Goal: Use online tool/utility: Utilize a website feature to perform a specific function

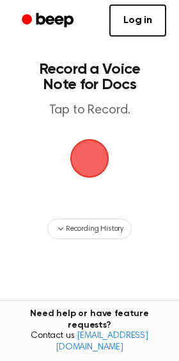
click at [94, 156] on span "button" at bounding box center [90, 159] width 66 height 66
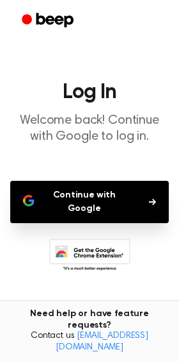
click at [106, 201] on button "Continue with Google" at bounding box center [89, 202] width 159 height 42
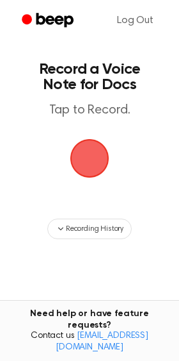
click at [95, 159] on span "button" at bounding box center [89, 157] width 63 height 63
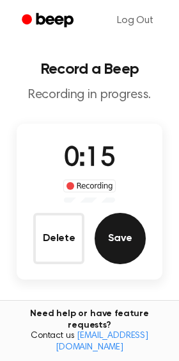
click at [122, 247] on button "Save" at bounding box center [120, 238] width 51 height 51
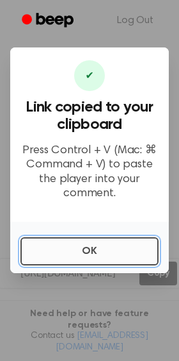
click at [49, 248] on button "OK" at bounding box center [90, 251] width 138 height 28
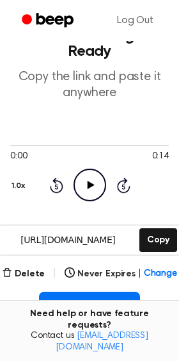
scroll to position [85, 0]
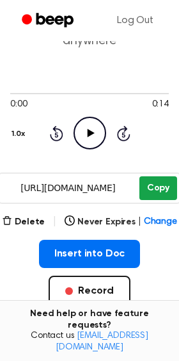
click at [158, 189] on button "Copy" at bounding box center [159, 188] width 38 height 24
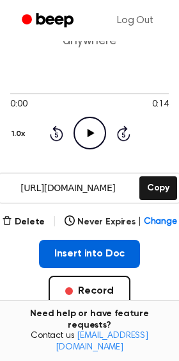
click at [79, 252] on button "Insert into Doc" at bounding box center [90, 254] width 102 height 28
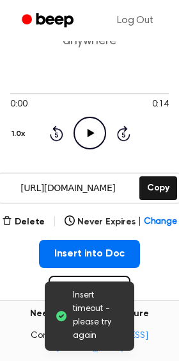
click at [166, 262] on div "Insert into Doc Record" at bounding box center [89, 294] width 159 height 108
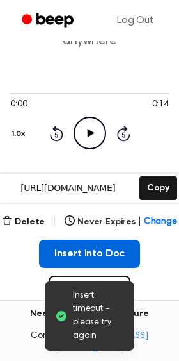
click at [112, 249] on button "Insert into Doc" at bounding box center [90, 254] width 102 height 28
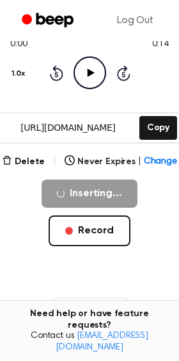
scroll to position [144, 0]
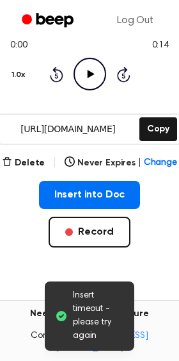
click at [95, 69] on icon "Play Audio" at bounding box center [90, 74] width 33 height 33
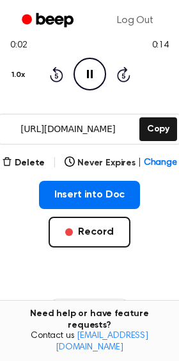
click at [95, 69] on icon "Pause Audio" at bounding box center [90, 74] width 33 height 33
